Goal: Transaction & Acquisition: Purchase product/service

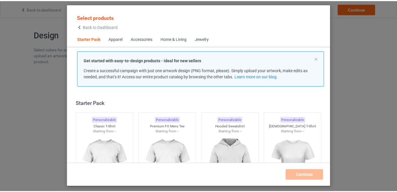
scroll to position [8, 0]
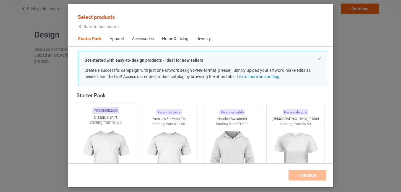
click at [110, 137] on img at bounding box center [106, 159] width 56 height 69
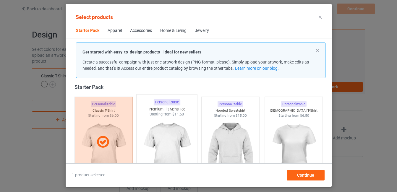
click at [171, 141] on img at bounding box center [167, 151] width 56 height 69
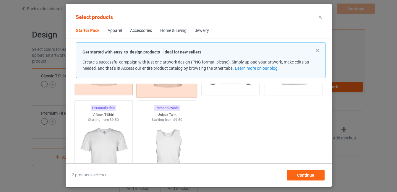
scroll to position [213, 0]
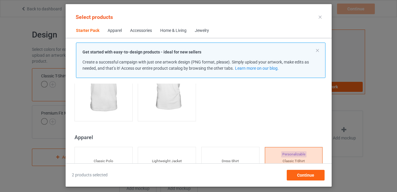
scroll to position [144, 0]
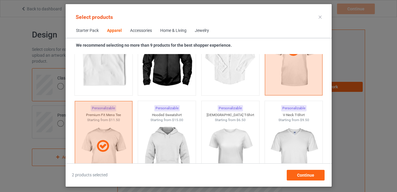
scroll to position [283, 0]
click at [169, 134] on img at bounding box center [167, 155] width 56 height 69
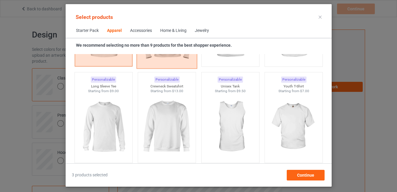
scroll to position [408, 0]
click at [117, 133] on img at bounding box center [104, 126] width 56 height 69
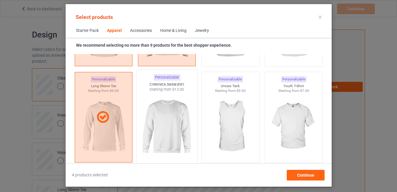
click at [162, 133] on img at bounding box center [167, 126] width 56 height 69
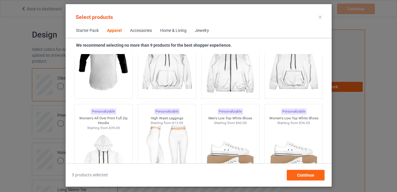
scroll to position [568, 0]
click at [111, 73] on img at bounding box center [104, 62] width 56 height 69
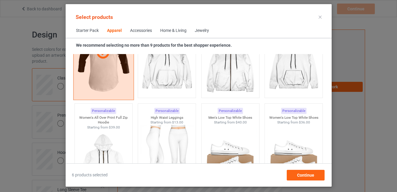
scroll to position [629, 0]
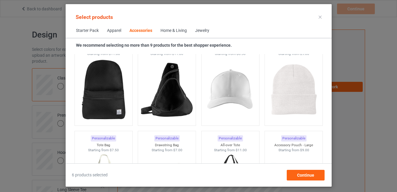
scroll to position [1715, 0]
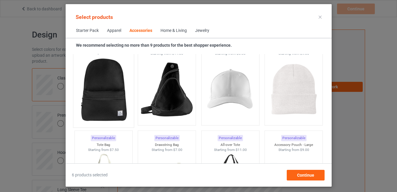
click at [104, 95] on img at bounding box center [104, 89] width 56 height 69
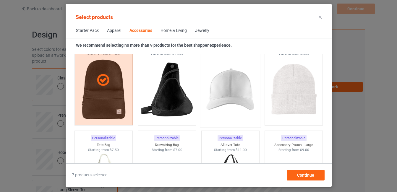
click at [238, 92] on img at bounding box center [230, 89] width 56 height 69
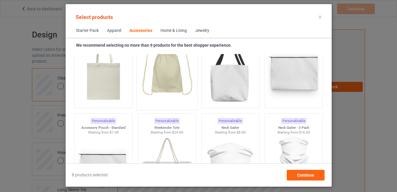
scroll to position [1833, 0]
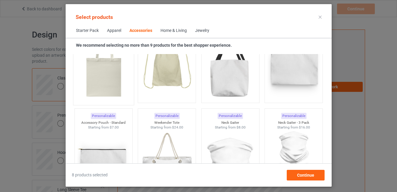
click at [112, 81] on img at bounding box center [104, 66] width 56 height 69
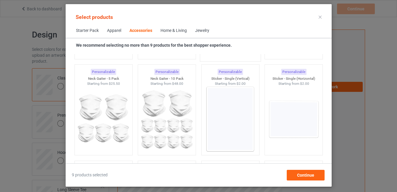
scroll to position [1974, 0]
click at [222, 131] on img at bounding box center [230, 118] width 56 height 69
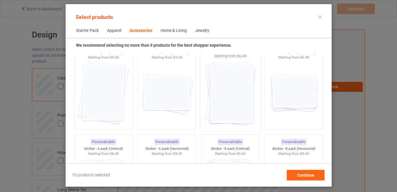
scroll to position [2096, 0]
click at [217, 93] on img at bounding box center [230, 92] width 56 height 69
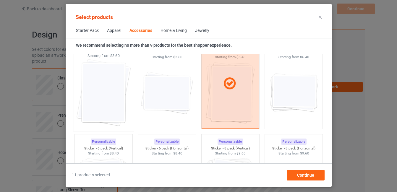
click at [107, 101] on img at bounding box center [104, 92] width 56 height 69
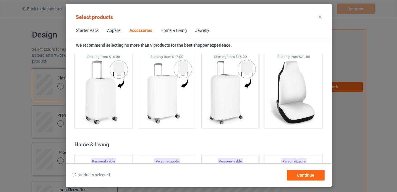
scroll to position [2577, 0]
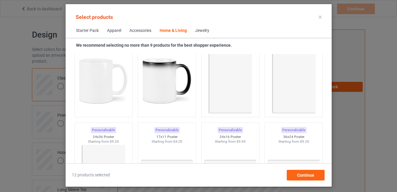
scroll to position [2689, 0]
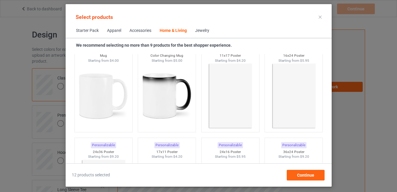
click at [107, 101] on img at bounding box center [103, 96] width 53 height 66
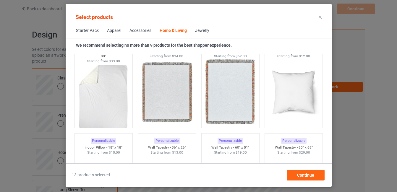
scroll to position [2982, 0]
click at [301, 94] on img at bounding box center [294, 91] width 56 height 69
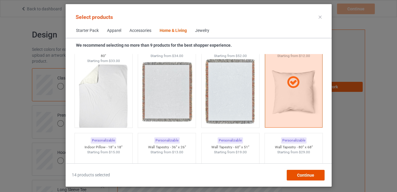
click at [308, 178] on div "Continue" at bounding box center [305, 175] width 38 height 11
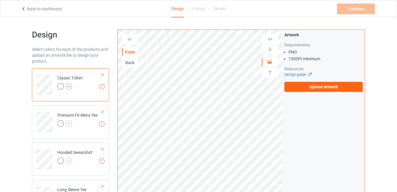
click at [71, 86] on img at bounding box center [69, 86] width 6 height 6
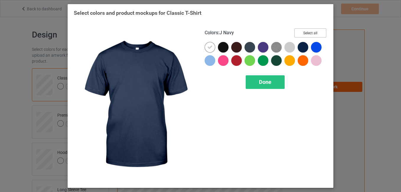
click at [308, 31] on button "Select all" at bounding box center [310, 32] width 32 height 9
click at [260, 80] on span "Done" at bounding box center [265, 82] width 12 height 6
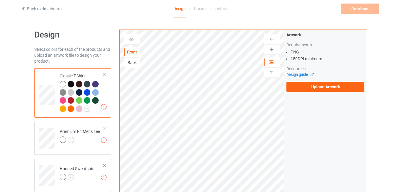
click at [310, 30] on div "Artwork Requirements PNG 150 DPI minimum Resources Design guide Upload Artwork" at bounding box center [325, 62] width 82 height 64
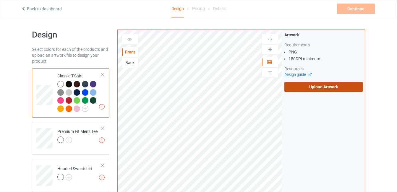
click at [316, 89] on label "Upload Artwork" at bounding box center [323, 87] width 78 height 10
click at [0, 0] on input "Upload Artwork" at bounding box center [0, 0] width 0 height 0
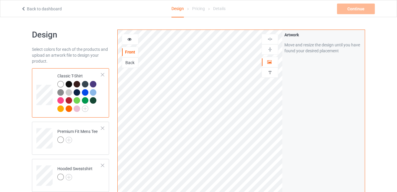
click at [130, 39] on icon at bounding box center [129, 38] width 5 height 4
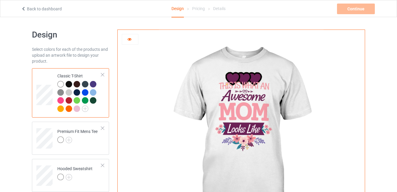
click at [128, 39] on icon at bounding box center [129, 38] width 5 height 4
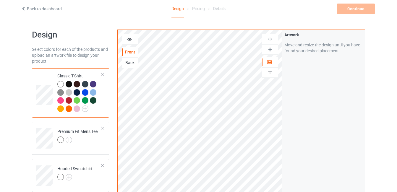
click at [69, 84] on div at bounding box center [69, 84] width 6 height 6
click at [70, 140] on img at bounding box center [69, 140] width 6 height 6
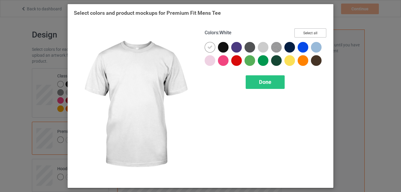
click at [312, 32] on button "Select all" at bounding box center [310, 32] width 32 height 9
click at [259, 79] on span "Done" at bounding box center [265, 82] width 12 height 6
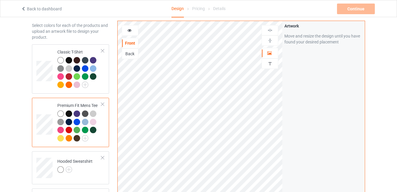
scroll to position [51, 0]
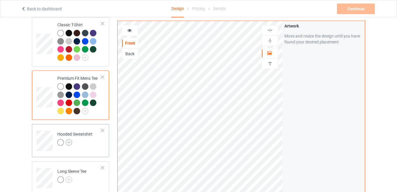
click at [70, 143] on img at bounding box center [69, 142] width 6 height 6
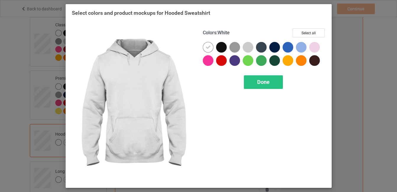
scroll to position [51, 0]
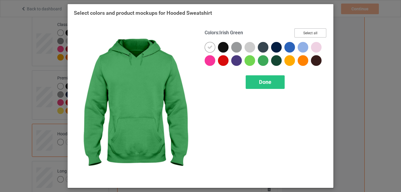
click at [305, 32] on button "Select all" at bounding box center [310, 32] width 32 height 9
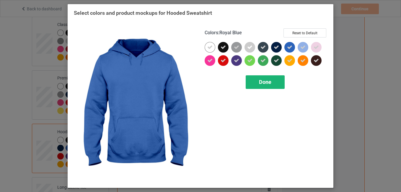
click at [261, 81] on span "Done" at bounding box center [265, 82] width 12 height 6
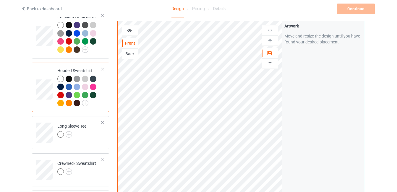
scroll to position [113, 0]
click at [68, 134] on img at bounding box center [69, 134] width 6 height 6
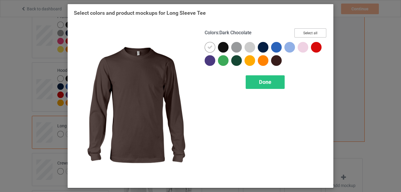
click at [307, 34] on button "Select all" at bounding box center [310, 32] width 32 height 9
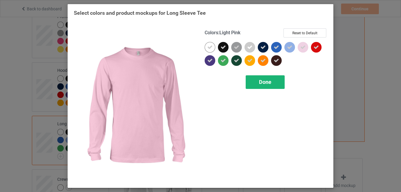
click at [260, 82] on span "Done" at bounding box center [265, 82] width 12 height 6
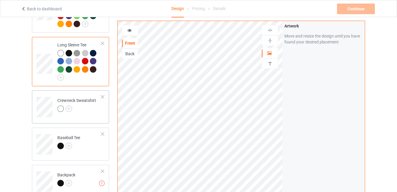
scroll to position [192, 0]
click at [68, 108] on img at bounding box center [69, 108] width 6 height 6
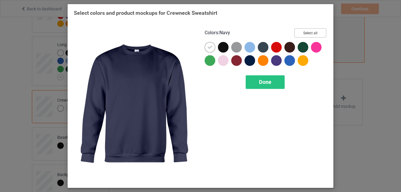
click at [312, 32] on button "Select all" at bounding box center [310, 32] width 32 height 9
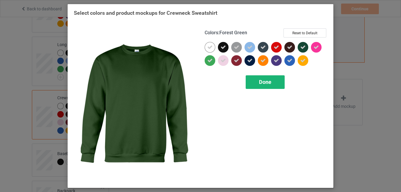
click at [261, 80] on span "Done" at bounding box center [265, 82] width 12 height 6
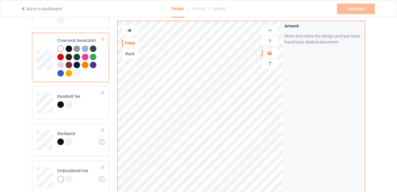
scroll to position [254, 0]
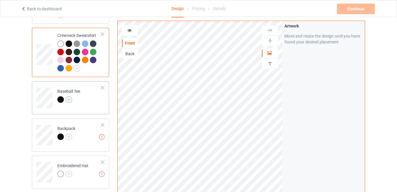
click at [70, 101] on img at bounding box center [69, 99] width 6 height 6
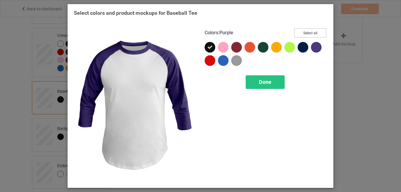
click at [317, 31] on button "Select all" at bounding box center [310, 32] width 32 height 9
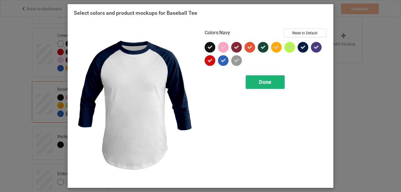
click at [259, 87] on div "Done" at bounding box center [265, 82] width 39 height 14
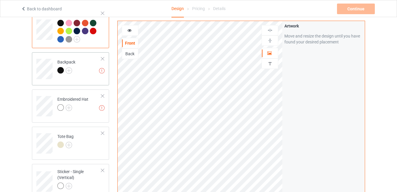
scroll to position [329, 0]
click at [70, 70] on img at bounding box center [69, 70] width 6 height 6
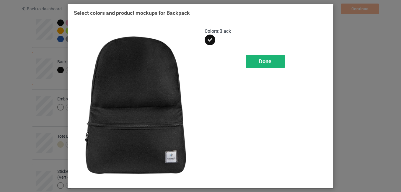
click at [269, 65] on div "Done" at bounding box center [265, 62] width 39 height 14
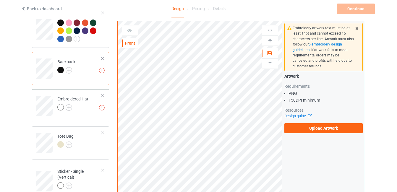
scroll to position [346, 0]
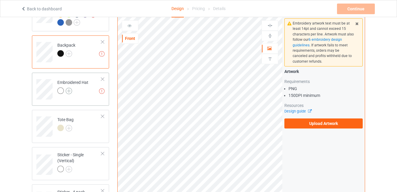
click at [69, 91] on img at bounding box center [69, 91] width 6 height 6
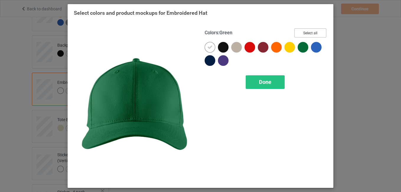
click at [311, 35] on button "Select all" at bounding box center [310, 32] width 32 height 9
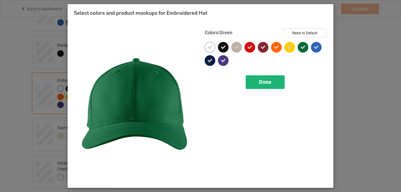
click at [264, 81] on span "Done" at bounding box center [265, 82] width 12 height 6
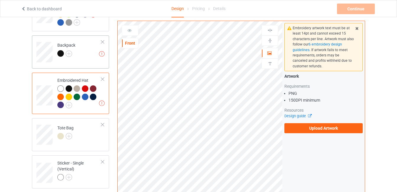
click at [102, 43] on div at bounding box center [102, 42] width 4 height 4
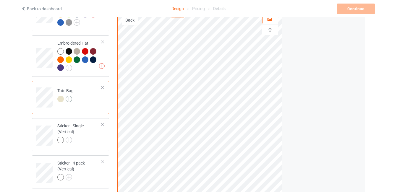
click at [69, 101] on img at bounding box center [69, 99] width 6 height 6
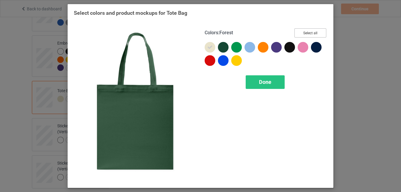
click at [316, 34] on button "Select all" at bounding box center [310, 32] width 32 height 9
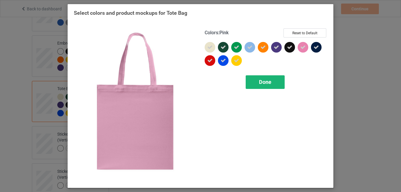
click at [263, 82] on span "Done" at bounding box center [265, 82] width 12 height 6
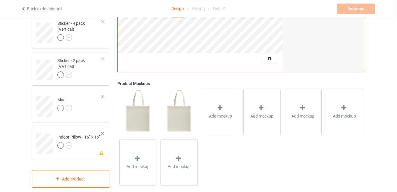
scroll to position [494, 0]
click at [83, 107] on td "Mug" at bounding box center [79, 104] width 51 height 25
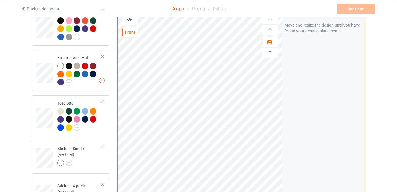
scroll to position [329, 0]
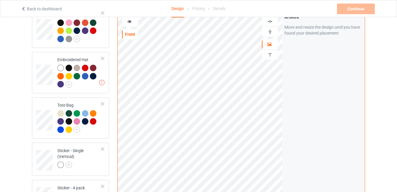
click at [270, 34] on img at bounding box center [270, 32] width 6 height 6
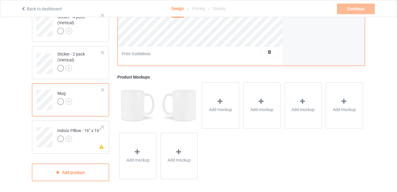
scroll to position [504, 0]
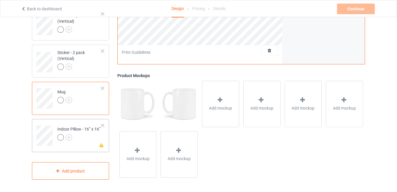
click at [80, 131] on div "Indoor Pillow - 16” x 16”" at bounding box center [78, 133] width 43 height 14
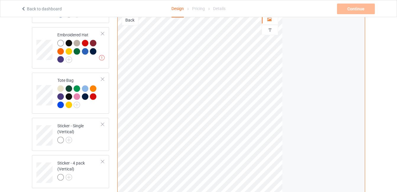
scroll to position [343, 0]
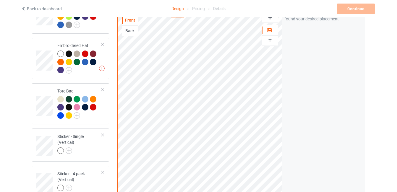
click at [271, 20] on img at bounding box center [270, 18] width 6 height 6
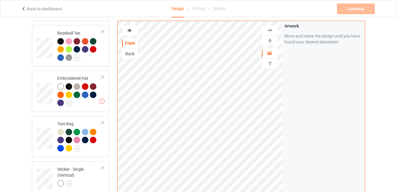
click at [269, 28] on img at bounding box center [270, 30] width 6 height 6
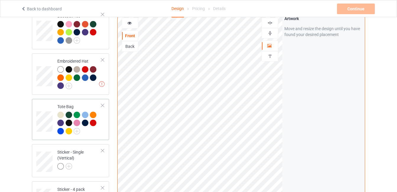
scroll to position [327, 0]
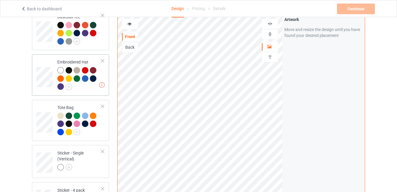
click at [67, 61] on div "Embroidered Hat" at bounding box center [79, 74] width 44 height 30
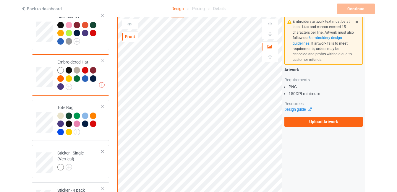
click at [103, 62] on div at bounding box center [102, 61] width 4 height 4
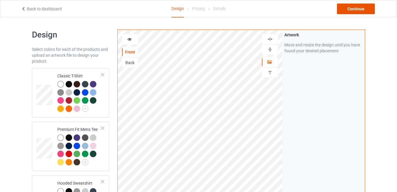
click at [352, 9] on div "Continue" at bounding box center [356, 9] width 38 height 11
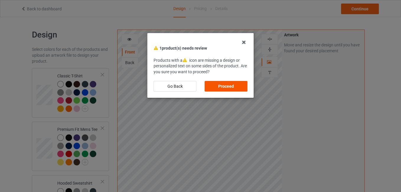
click at [224, 87] on div "Proceed" at bounding box center [226, 86] width 43 height 11
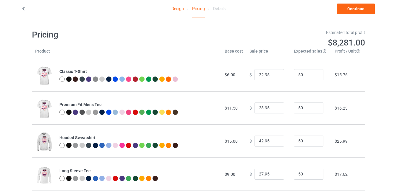
click at [24, 8] on icon at bounding box center [23, 8] width 5 height 4
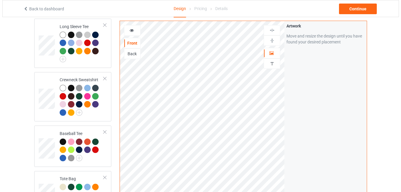
scroll to position [459, 0]
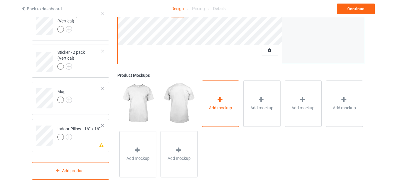
click at [218, 111] on div "Add mockup" at bounding box center [220, 103] width 37 height 46
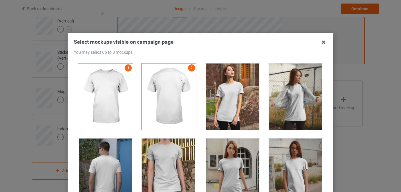
click at [232, 87] on div at bounding box center [232, 96] width 55 height 66
click at [163, 170] on div at bounding box center [169, 172] width 55 height 66
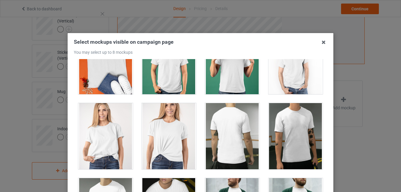
scroll to position [936, 0]
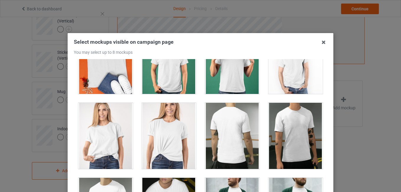
click at [105, 136] on div at bounding box center [105, 136] width 55 height 66
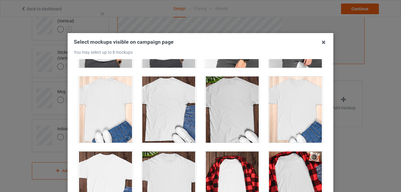
scroll to position [1788, 0]
click at [288, 103] on div at bounding box center [295, 109] width 55 height 66
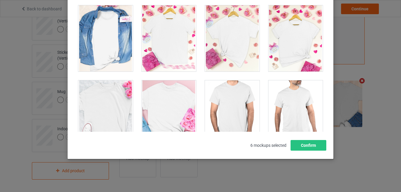
scroll to position [2378, 0]
click at [293, 40] on div at bounding box center [295, 39] width 55 height 66
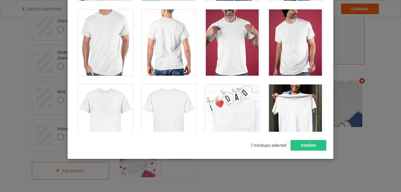
scroll to position [2524, 0]
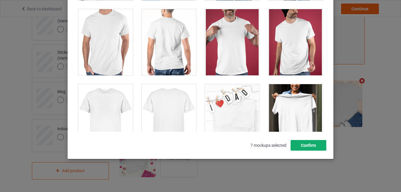
click at [307, 144] on button "Confirm" at bounding box center [309, 145] width 36 height 11
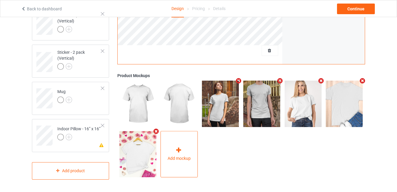
click at [182, 141] on div "Add mockup" at bounding box center [178, 154] width 37 height 46
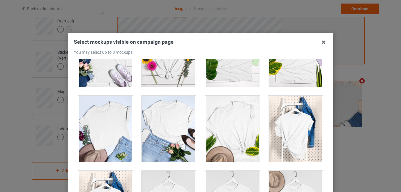
scroll to position [8370, 0]
click at [168, 129] on div at bounding box center [169, 129] width 55 height 66
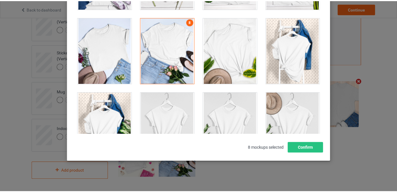
scroll to position [81, 0]
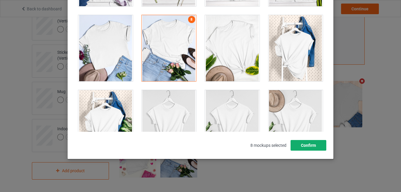
click at [302, 145] on button "Confirm" at bounding box center [309, 145] width 36 height 11
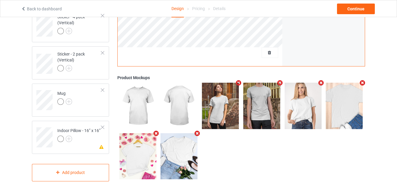
scroll to position [459, 0]
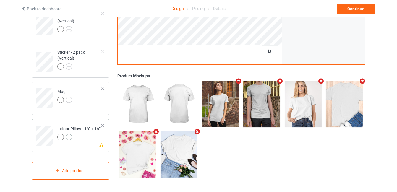
click at [69, 136] on img at bounding box center [69, 137] width 6 height 6
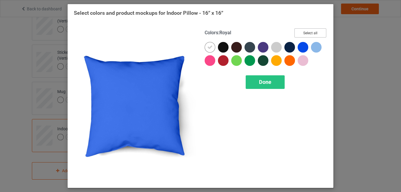
click at [308, 35] on button "Select all" at bounding box center [310, 32] width 32 height 9
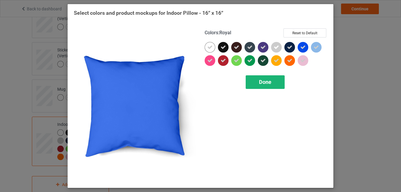
click at [266, 79] on span "Done" at bounding box center [265, 82] width 12 height 6
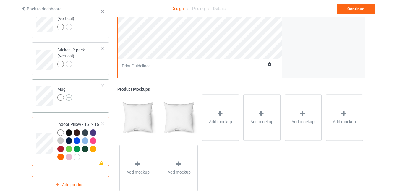
click at [70, 100] on img at bounding box center [69, 97] width 6 height 6
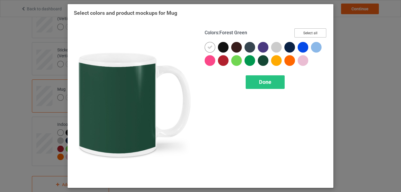
click at [318, 33] on button "Select all" at bounding box center [310, 32] width 32 height 9
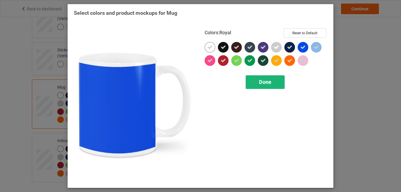
click at [268, 82] on span "Done" at bounding box center [265, 82] width 12 height 6
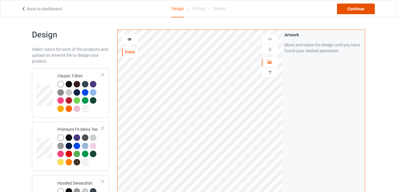
click at [363, 7] on div "Continue" at bounding box center [356, 9] width 38 height 11
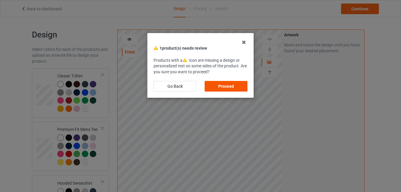
click at [232, 84] on div "Proceed" at bounding box center [226, 86] width 43 height 11
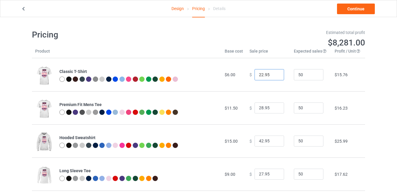
click at [246, 73] on td "$ 22.95" at bounding box center [268, 74] width 44 height 33
click at [260, 75] on input "22.95" at bounding box center [269, 74] width 30 height 11
click at [256, 74] on input "22.95" at bounding box center [269, 74] width 30 height 11
drag, startPoint x: 259, startPoint y: 73, endPoint x: 252, endPoint y: 73, distance: 6.8
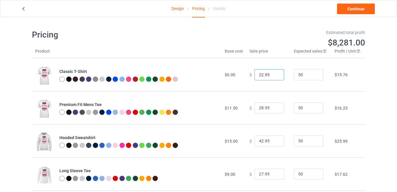
click at [254, 73] on input "22.95" at bounding box center [269, 74] width 30 height 11
type input "6.95"
drag, startPoint x: 260, startPoint y: 108, endPoint x: 248, endPoint y: 109, distance: 12.2
click at [249, 109] on div "$ 28.95" at bounding box center [268, 107] width 38 height 11
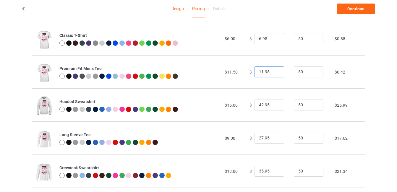
scroll to position [36, 0]
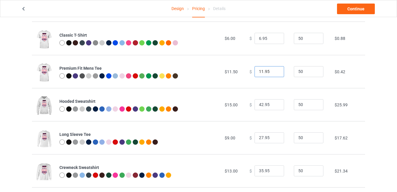
type input "11.95"
drag, startPoint x: 260, startPoint y: 106, endPoint x: 255, endPoint y: 106, distance: 4.1
click at [255, 106] on input "42.95" at bounding box center [269, 104] width 30 height 11
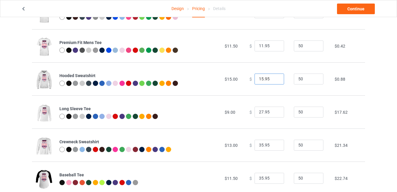
scroll to position [66, 0]
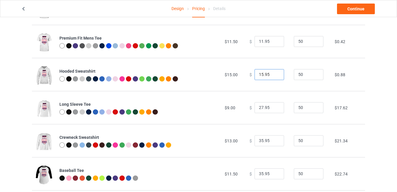
type input "15.95"
drag, startPoint x: 259, startPoint y: 107, endPoint x: 249, endPoint y: 107, distance: 9.8
click at [249, 107] on div "$ 27.95" at bounding box center [268, 107] width 38 height 11
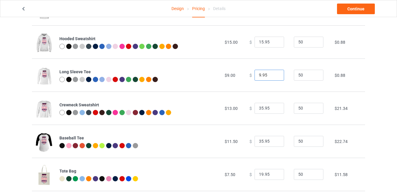
type input "9.95"
drag, startPoint x: 260, startPoint y: 108, endPoint x: 248, endPoint y: 108, distance: 11.5
click at [249, 108] on div "$ 35.95" at bounding box center [268, 108] width 38 height 11
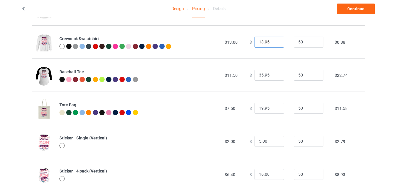
scroll to position [165, 0]
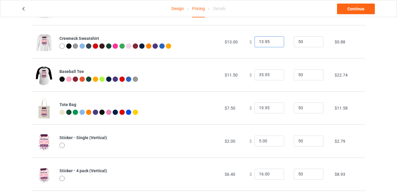
type input "13.95"
drag, startPoint x: 259, startPoint y: 73, endPoint x: 247, endPoint y: 74, distance: 11.9
click at [249, 74] on div "$ 35.95" at bounding box center [268, 74] width 38 height 11
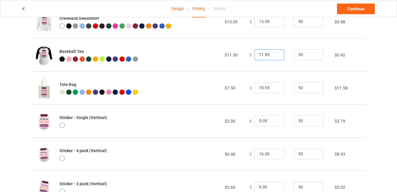
scroll to position [186, 0]
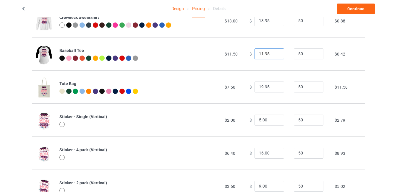
type input "11.95"
drag, startPoint x: 259, startPoint y: 87, endPoint x: 251, endPoint y: 87, distance: 8.6
click at [251, 87] on div "$ 19.95" at bounding box center [268, 87] width 38 height 11
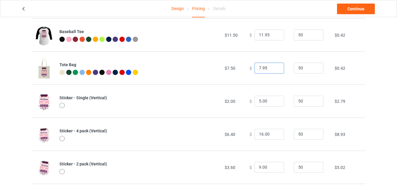
scroll to position [206, 0]
type input "7.95"
drag, startPoint x: 258, startPoint y: 102, endPoint x: 251, endPoint y: 102, distance: 6.5
click at [254, 102] on input "5.00" at bounding box center [269, 100] width 30 height 11
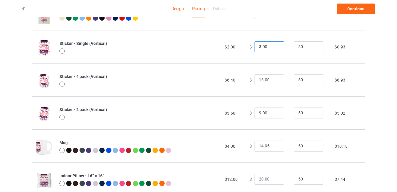
scroll to position [262, 0]
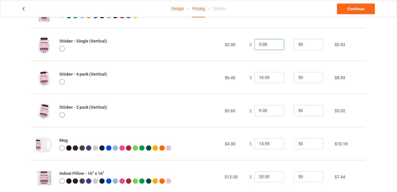
type input "3.00"
drag, startPoint x: 260, startPoint y: 76, endPoint x: 251, endPoint y: 76, distance: 8.3
click at [254, 76] on input "16.00" at bounding box center [269, 77] width 30 height 11
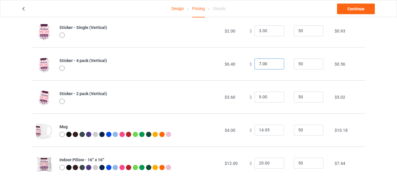
type input "7.00"
drag, startPoint x: 257, startPoint y: 96, endPoint x: 249, endPoint y: 96, distance: 8.3
click at [249, 96] on div "$ 9.00" at bounding box center [268, 97] width 38 height 11
type input "4.00"
drag, startPoint x: 260, startPoint y: 129, endPoint x: 246, endPoint y: 130, distance: 13.6
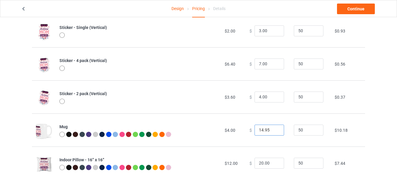
click at [249, 130] on div "$ 14.95" at bounding box center [268, 130] width 38 height 11
type input "4.95"
drag, startPoint x: 260, startPoint y: 164, endPoint x: 243, endPoint y: 165, distance: 17.2
click at [246, 165] on td "$ 20.00" at bounding box center [268, 162] width 44 height 33
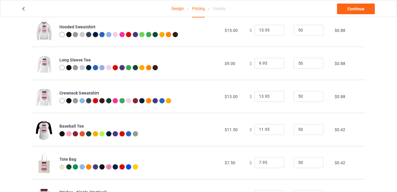
scroll to position [0, 0]
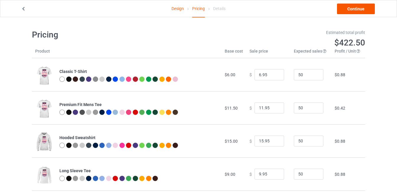
type input "13.00"
click at [350, 9] on link "Continue" at bounding box center [356, 9] width 38 height 11
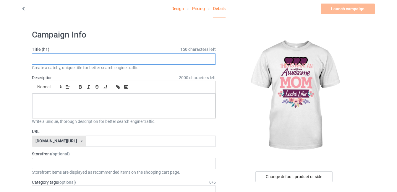
click at [120, 61] on input "text" at bounding box center [124, 58] width 184 height 11
drag, startPoint x: 65, startPoint y: 60, endPoint x: 35, endPoint y: 61, distance: 30.1
click at [35, 61] on input "i love my mom" at bounding box center [124, 58] width 184 height 11
drag, startPoint x: 77, startPoint y: 57, endPoint x: 33, endPoint y: 58, distance: 43.7
click at [33, 58] on input "i love my mom" at bounding box center [124, 58] width 184 height 11
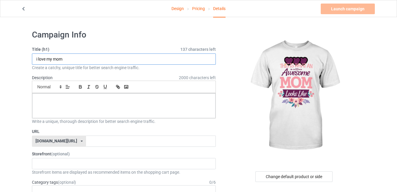
type input "i love my mom"
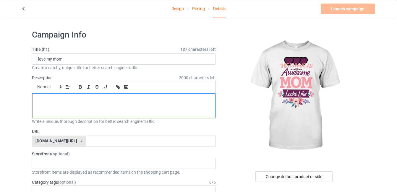
click at [45, 95] on div at bounding box center [123, 105] width 183 height 25
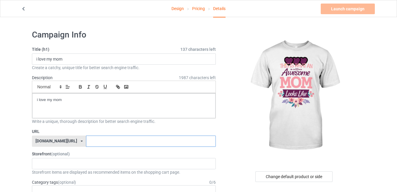
click at [86, 140] on input "text" at bounding box center [150, 141] width 129 height 11
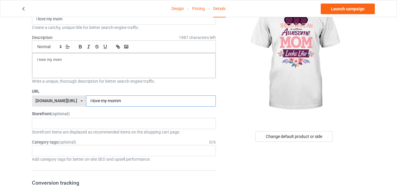
scroll to position [45, 0]
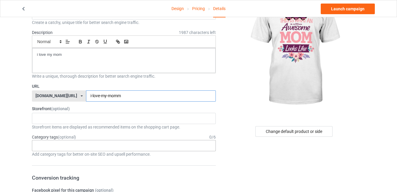
type input "i-love-my-momm"
click at [94, 147] on div "Age > [DEMOGRAPHIC_DATA] > 1 Age > [DEMOGRAPHIC_DATA] Months > 1 Month Age > [D…" at bounding box center [124, 145] width 184 height 11
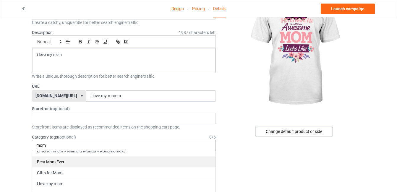
scroll to position [0, 0]
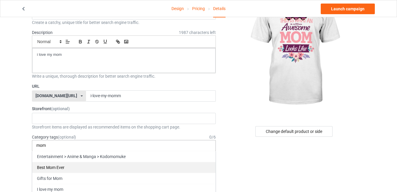
type input "mom"
click at [59, 168] on div "Best Mom Ever" at bounding box center [123, 167] width 183 height 11
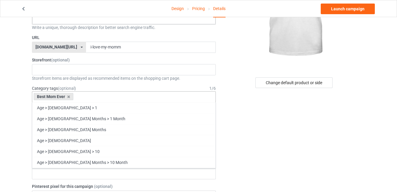
scroll to position [98, 0]
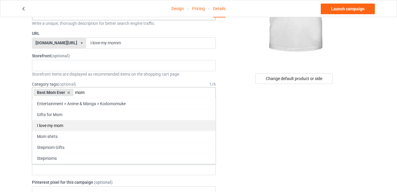
type input "mom"
click at [56, 126] on div "I love my mom" at bounding box center [123, 125] width 183 height 11
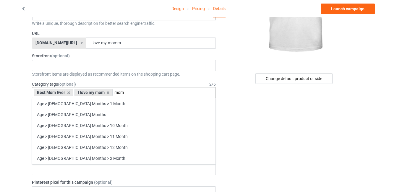
scroll to position [0, 0]
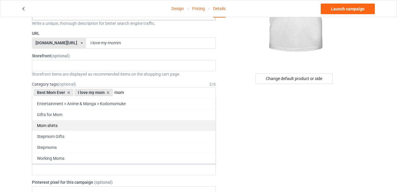
type input "mom"
click at [59, 126] on div "Mom shirts" at bounding box center [123, 125] width 183 height 11
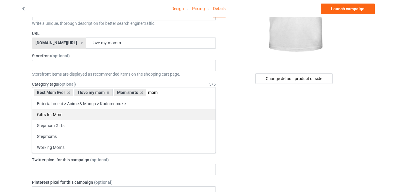
type input "mom"
click at [66, 117] on div "Gifts for Mom" at bounding box center [123, 114] width 183 height 11
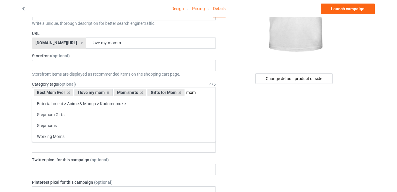
type input "mom"
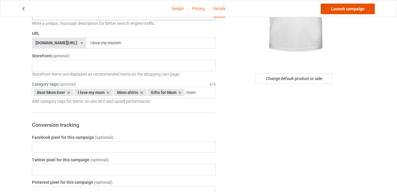
click at [353, 10] on link "Launch campaign" at bounding box center [347, 9] width 54 height 11
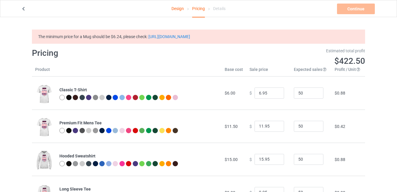
scroll to position [294, 0]
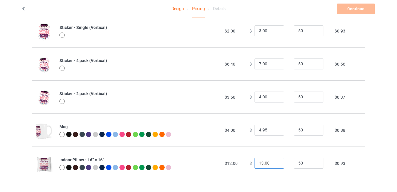
drag, startPoint x: 260, startPoint y: 162, endPoint x: 253, endPoint y: 162, distance: 6.2
click at [254, 162] on input "13.00" at bounding box center [269, 163] width 30 height 11
drag, startPoint x: 258, startPoint y: 131, endPoint x: 252, endPoint y: 131, distance: 5.6
click at [254, 131] on input "4.95" at bounding box center [269, 130] width 30 height 11
type input "6.95"
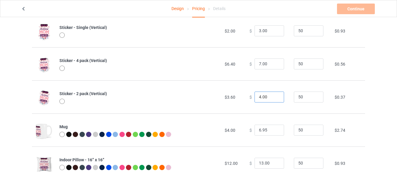
drag, startPoint x: 258, startPoint y: 95, endPoint x: 253, endPoint y: 94, distance: 4.7
click at [254, 94] on input "4.00" at bounding box center [269, 97] width 30 height 11
type input "6.00"
drag, startPoint x: 257, startPoint y: 63, endPoint x: 243, endPoint y: 67, distance: 14.5
click at [246, 67] on td "$ 7.00" at bounding box center [268, 63] width 44 height 33
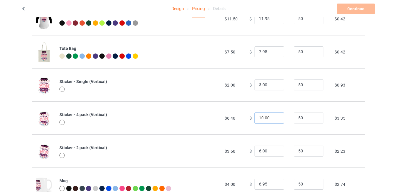
scroll to position [240, 0]
type input "10.00"
drag, startPoint x: 258, startPoint y: 50, endPoint x: 249, endPoint y: 52, distance: 9.0
click at [249, 52] on div "$ 7.95" at bounding box center [268, 52] width 38 height 11
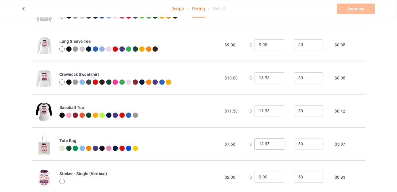
scroll to position [147, 0]
type input "12.95"
drag, startPoint x: 259, startPoint y: 110, endPoint x: 238, endPoint y: 117, distance: 22.3
click at [238, 117] on tr "Baseball Tee $11.50 $ 11.95 50 $0.42" at bounding box center [198, 111] width 333 height 33
click at [263, 110] on input "17.95" at bounding box center [269, 111] width 30 height 11
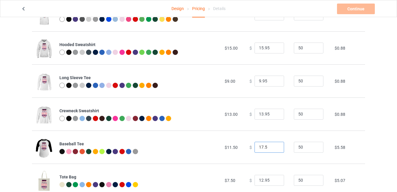
scroll to position [112, 0]
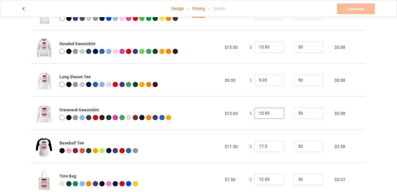
type input "17.50"
drag, startPoint x: 260, startPoint y: 113, endPoint x: 238, endPoint y: 119, distance: 22.6
click at [238, 119] on tr "Crewneck Sweatshirt $13.00 $ 13.95 50 $0.88" at bounding box center [198, 113] width 333 height 33
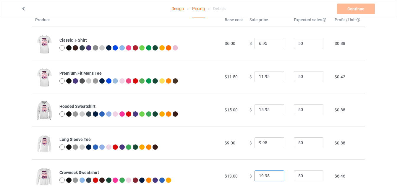
scroll to position [51, 0]
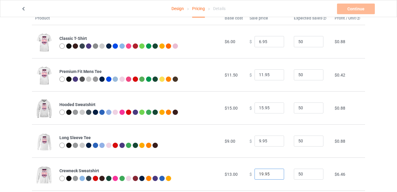
type input "19.95"
drag, startPoint x: 257, startPoint y: 139, endPoint x: 249, endPoint y: 142, distance: 8.5
click at [249, 142] on div "$ 9.95" at bounding box center [268, 141] width 38 height 11
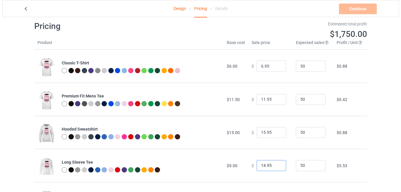
scroll to position [0, 0]
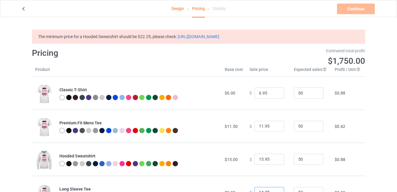
type input "14.95"
drag, startPoint x: 260, startPoint y: 159, endPoint x: 249, endPoint y: 160, distance: 11.0
click at [249, 160] on div "$ 15.95" at bounding box center [268, 159] width 38 height 11
type input "22.95"
click at [259, 126] on input "11.95" at bounding box center [269, 126] width 30 height 11
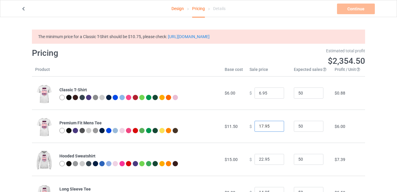
type input "17.95"
drag, startPoint x: 258, startPoint y: 92, endPoint x: 242, endPoint y: 97, distance: 15.9
click at [246, 97] on td "$ 6.95" at bounding box center [268, 92] width 44 height 33
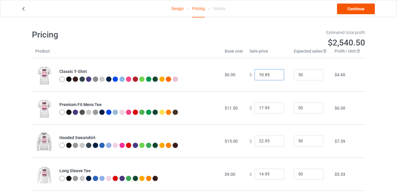
type input "10.95"
click at [353, 9] on link "Continue" at bounding box center [356, 9] width 38 height 11
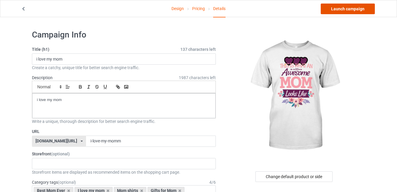
click at [350, 9] on link "Launch campaign" at bounding box center [347, 9] width 54 height 11
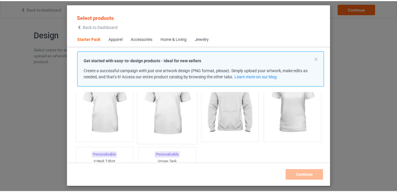
scroll to position [42, 0]
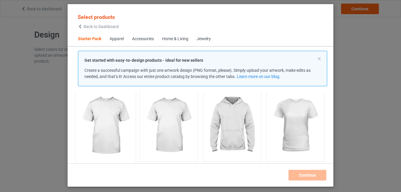
click at [122, 123] on img at bounding box center [106, 125] width 56 height 69
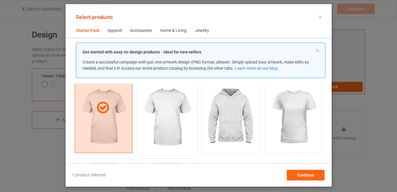
click at [172, 125] on img at bounding box center [167, 117] width 56 height 69
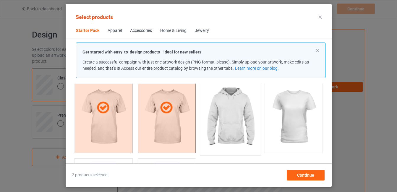
click at [217, 123] on img at bounding box center [230, 117] width 56 height 69
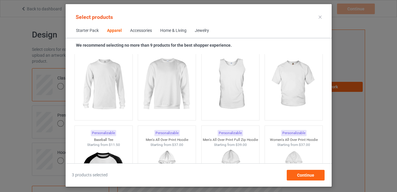
scroll to position [450, 0]
click at [106, 96] on img at bounding box center [104, 84] width 56 height 69
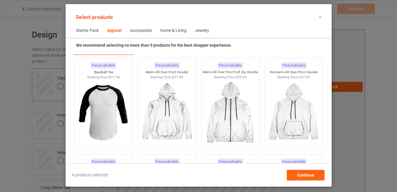
scroll to position [518, 0]
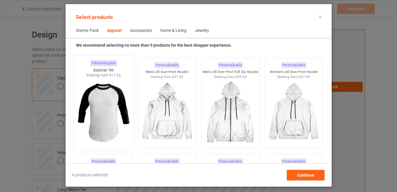
click at [106, 110] on img at bounding box center [104, 112] width 56 height 69
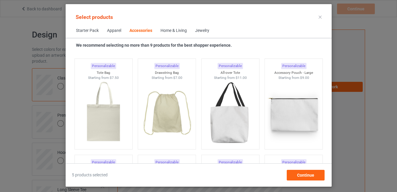
scroll to position [1791, 0]
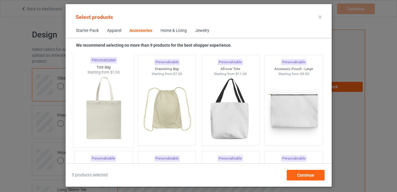
click at [102, 120] on img at bounding box center [104, 109] width 56 height 69
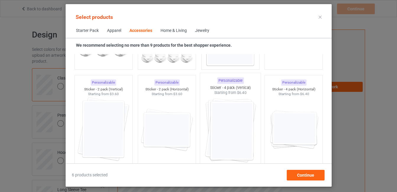
scroll to position [2031, 0]
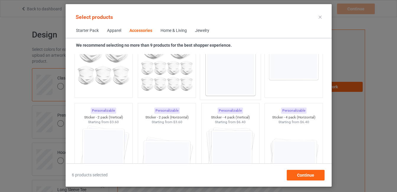
click at [223, 75] on img at bounding box center [230, 61] width 56 height 69
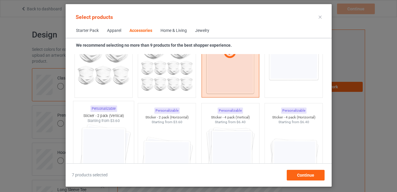
click at [101, 128] on img at bounding box center [104, 157] width 56 height 69
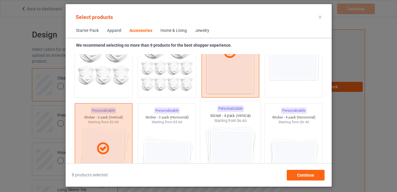
click at [246, 151] on img at bounding box center [230, 157] width 56 height 69
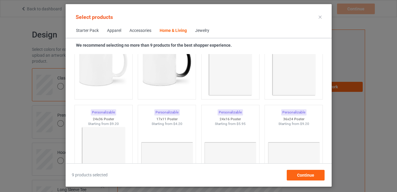
scroll to position [2723, 0]
click at [101, 77] on img at bounding box center [104, 63] width 56 height 69
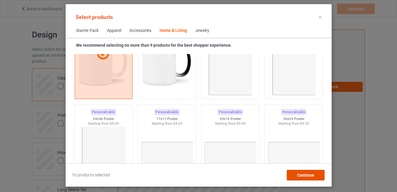
click at [301, 176] on span "Continue" at bounding box center [305, 175] width 17 height 5
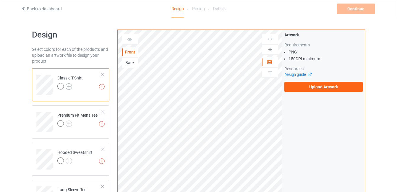
click at [70, 84] on img at bounding box center [69, 86] width 6 height 6
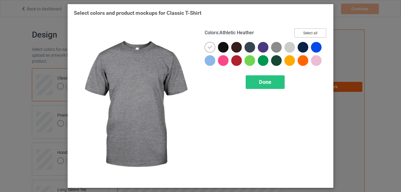
click at [304, 30] on button "Select all" at bounding box center [310, 32] width 32 height 9
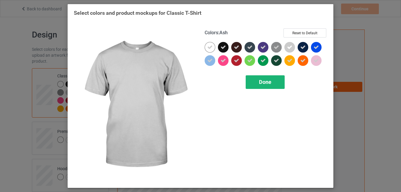
click at [250, 82] on div "Done" at bounding box center [265, 82] width 39 height 14
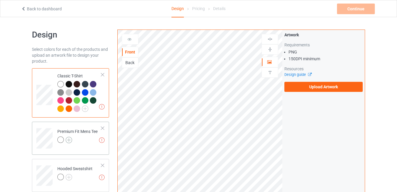
click at [70, 140] on img at bounding box center [69, 140] width 6 height 6
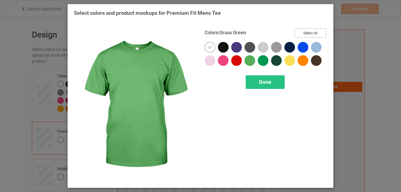
click at [310, 31] on button "Select all" at bounding box center [310, 32] width 32 height 9
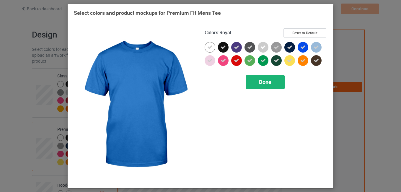
click at [266, 80] on span "Done" at bounding box center [265, 82] width 12 height 6
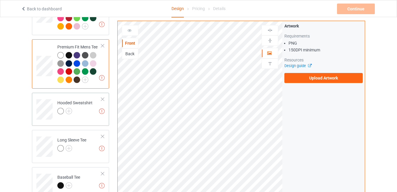
scroll to position [83, 0]
click at [69, 108] on img at bounding box center [69, 111] width 6 height 6
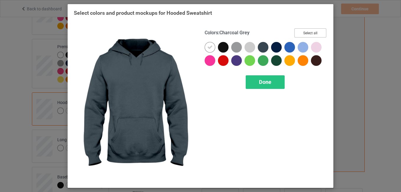
click at [313, 32] on button "Select all" at bounding box center [310, 32] width 32 height 9
click at [266, 84] on span "Done" at bounding box center [265, 82] width 12 height 6
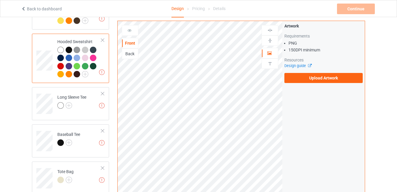
scroll to position [142, 0]
click at [70, 105] on img at bounding box center [69, 105] width 6 height 6
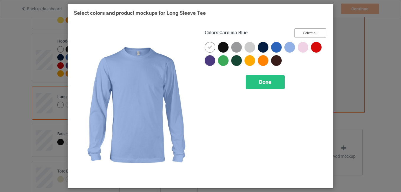
click at [304, 34] on button "Select all" at bounding box center [310, 32] width 32 height 9
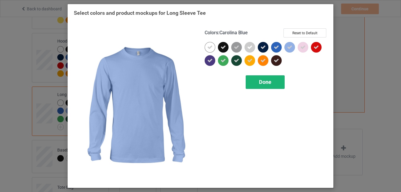
click at [268, 86] on div "Done" at bounding box center [265, 82] width 39 height 14
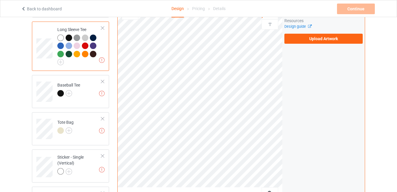
scroll to position [210, 0]
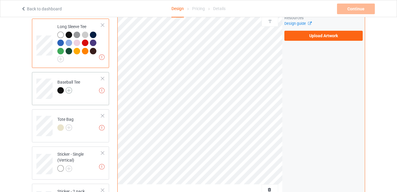
click at [69, 91] on img at bounding box center [69, 90] width 6 height 6
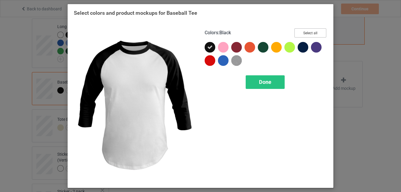
click at [310, 36] on button "Select all" at bounding box center [310, 32] width 32 height 9
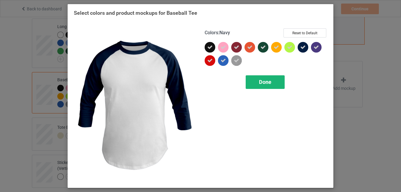
click at [261, 81] on span "Done" at bounding box center [265, 82] width 12 height 6
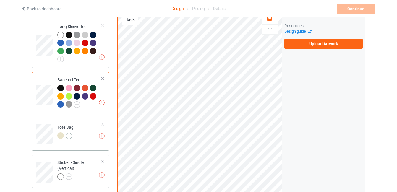
click at [68, 136] on img at bounding box center [69, 136] width 6 height 6
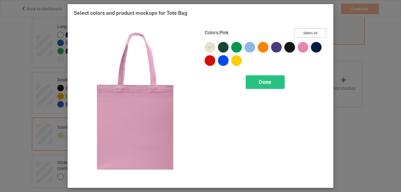
click at [306, 30] on button "Select all" at bounding box center [310, 32] width 32 height 9
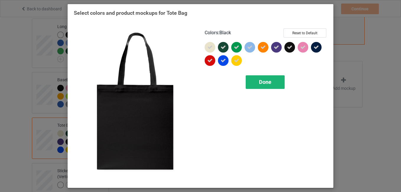
click at [263, 87] on div "Done" at bounding box center [265, 82] width 39 height 14
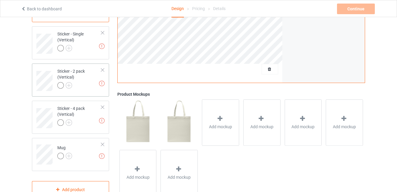
scroll to position [346, 0]
click at [70, 158] on img at bounding box center [69, 157] width 6 height 6
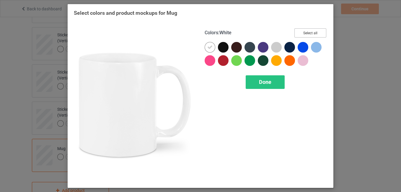
click at [311, 31] on button "Select all" at bounding box center [310, 32] width 32 height 9
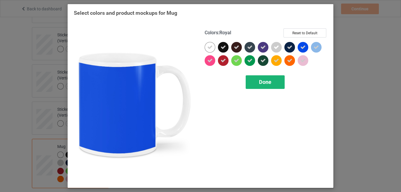
click at [263, 84] on span "Done" at bounding box center [265, 82] width 12 height 6
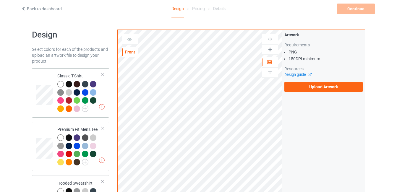
click at [51, 75] on td at bounding box center [45, 93] width 18 height 45
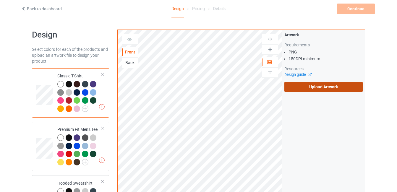
click at [314, 87] on label "Upload Artwork" at bounding box center [323, 87] width 78 height 10
click at [0, 0] on input "Upload Artwork" at bounding box center [0, 0] width 0 height 0
